Goal: Task Accomplishment & Management: Complete application form

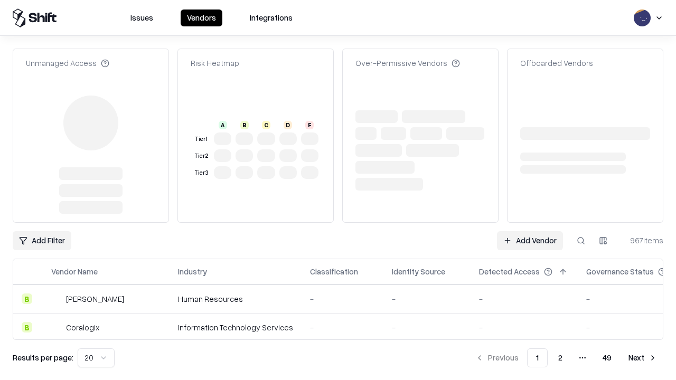
click at [530, 231] on link "Add Vendor" at bounding box center [530, 240] width 66 height 19
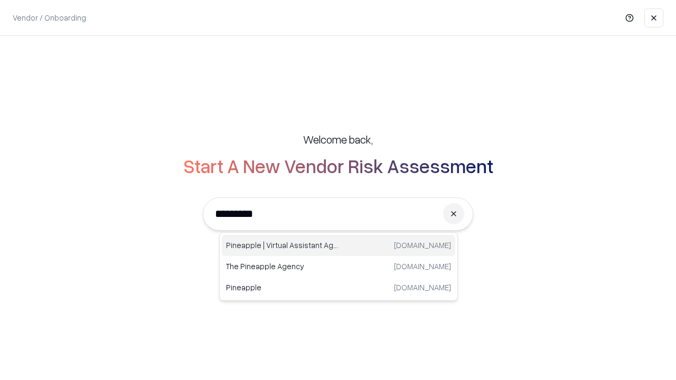
click at [339, 246] on div "Pineapple | Virtual Assistant Agency [DOMAIN_NAME]" at bounding box center [339, 245] width 234 height 21
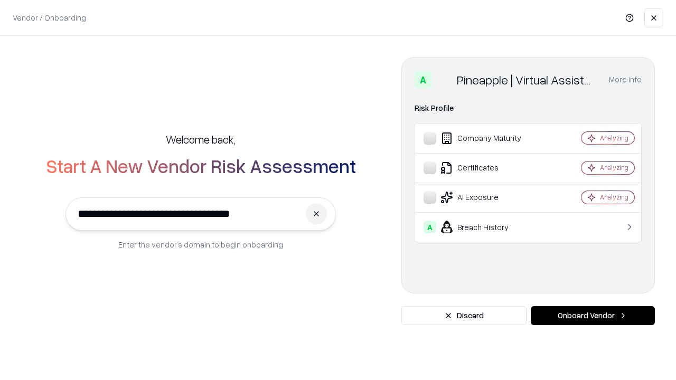
type input "**********"
click at [593, 316] on button "Onboard Vendor" at bounding box center [593, 315] width 124 height 19
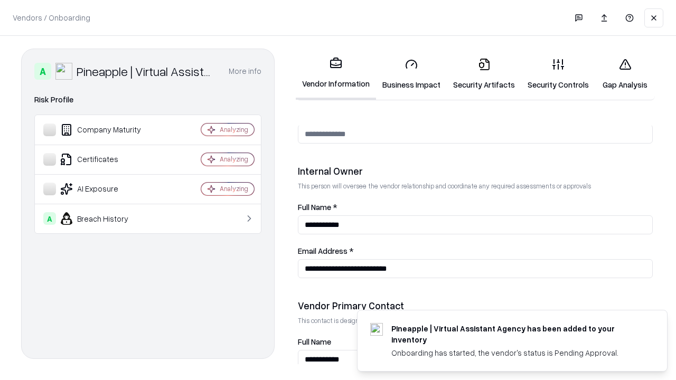
scroll to position [547, 0]
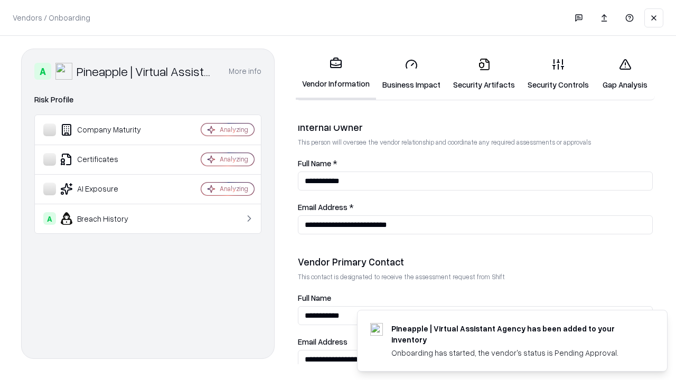
click at [412, 74] on link "Business Impact" at bounding box center [411, 74] width 71 height 49
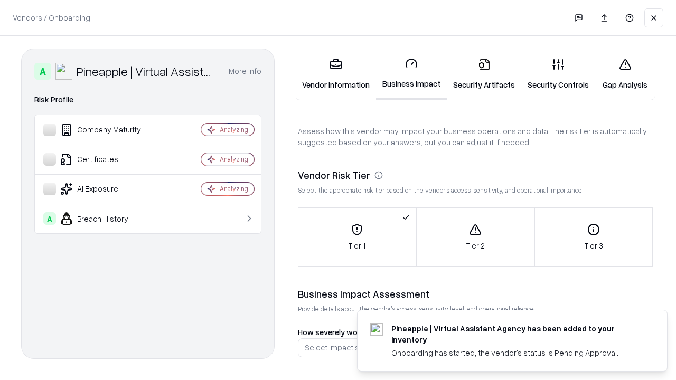
click at [625, 74] on link "Gap Analysis" at bounding box center [625, 74] width 60 height 49
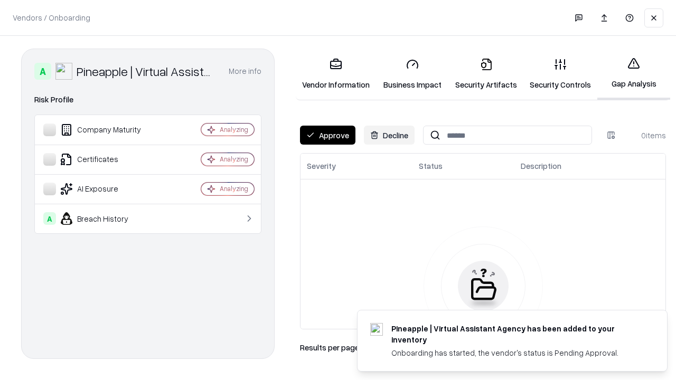
click at [328, 135] on button "Approve" at bounding box center [327, 135] width 55 height 19
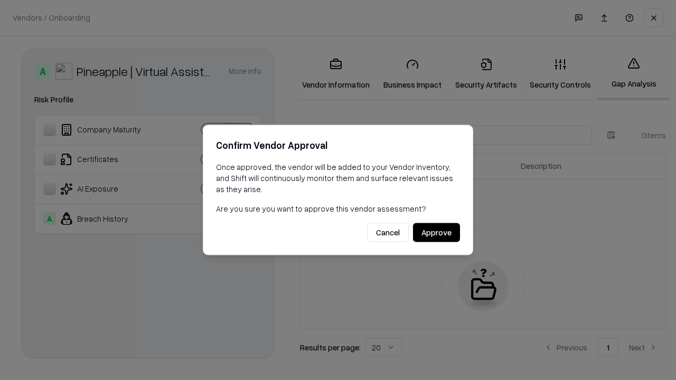
click at [436, 232] on button "Approve" at bounding box center [436, 232] width 47 height 19
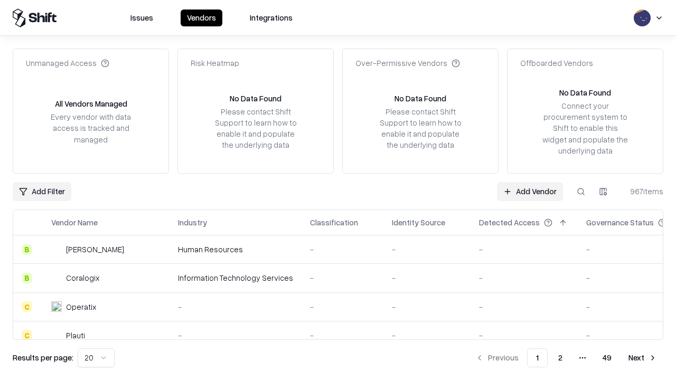
type input "**********"
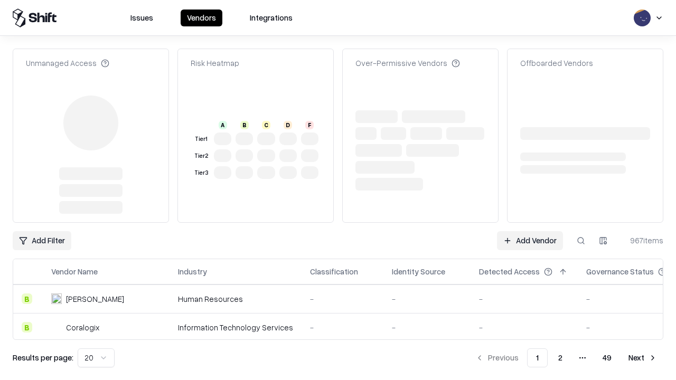
click at [530, 231] on link "Add Vendor" at bounding box center [530, 240] width 66 height 19
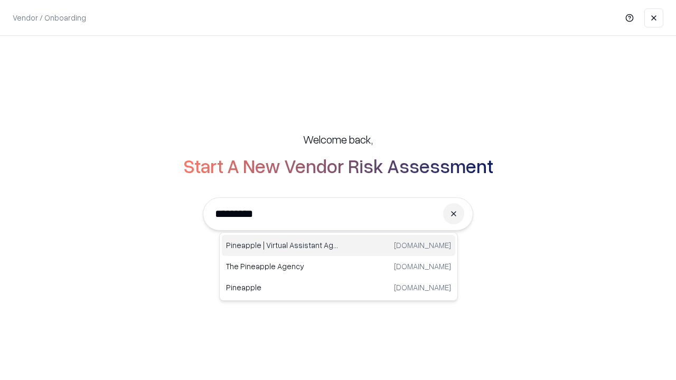
click at [339, 246] on div "Pineapple | Virtual Assistant Agency [DOMAIN_NAME]" at bounding box center [339, 245] width 234 height 21
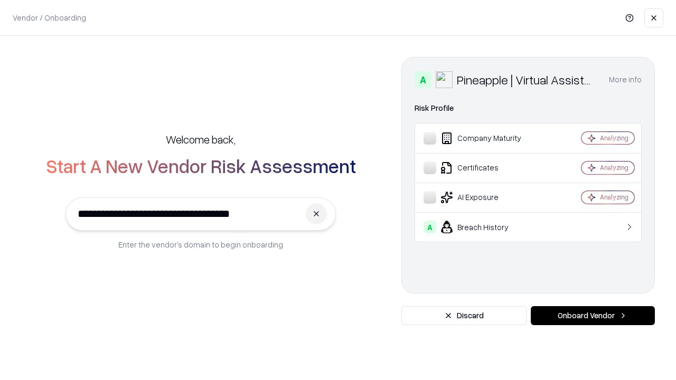
type input "**********"
click at [593, 316] on button "Onboard Vendor" at bounding box center [593, 315] width 124 height 19
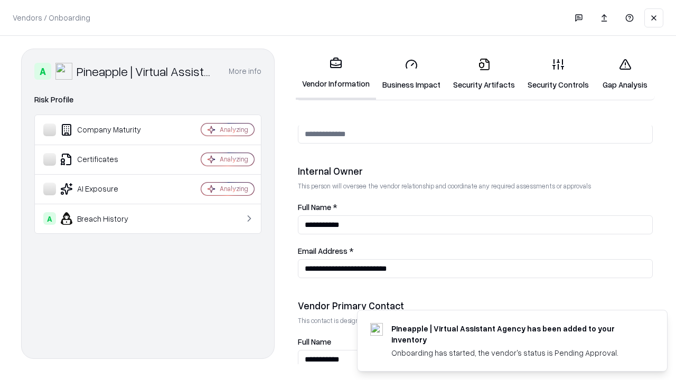
scroll to position [547, 0]
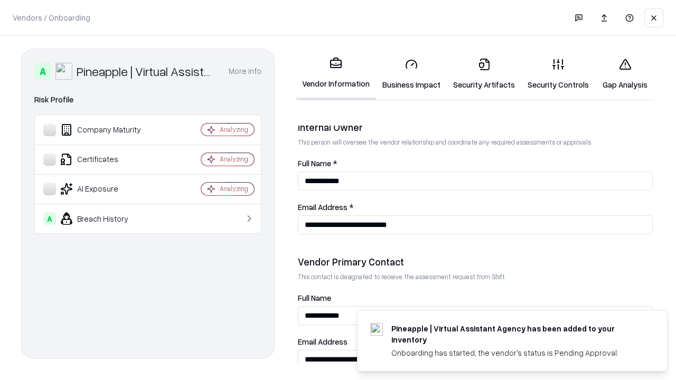
click at [625, 74] on link "Gap Analysis" at bounding box center [625, 74] width 60 height 49
